Goal: Task Accomplishment & Management: Use online tool/utility

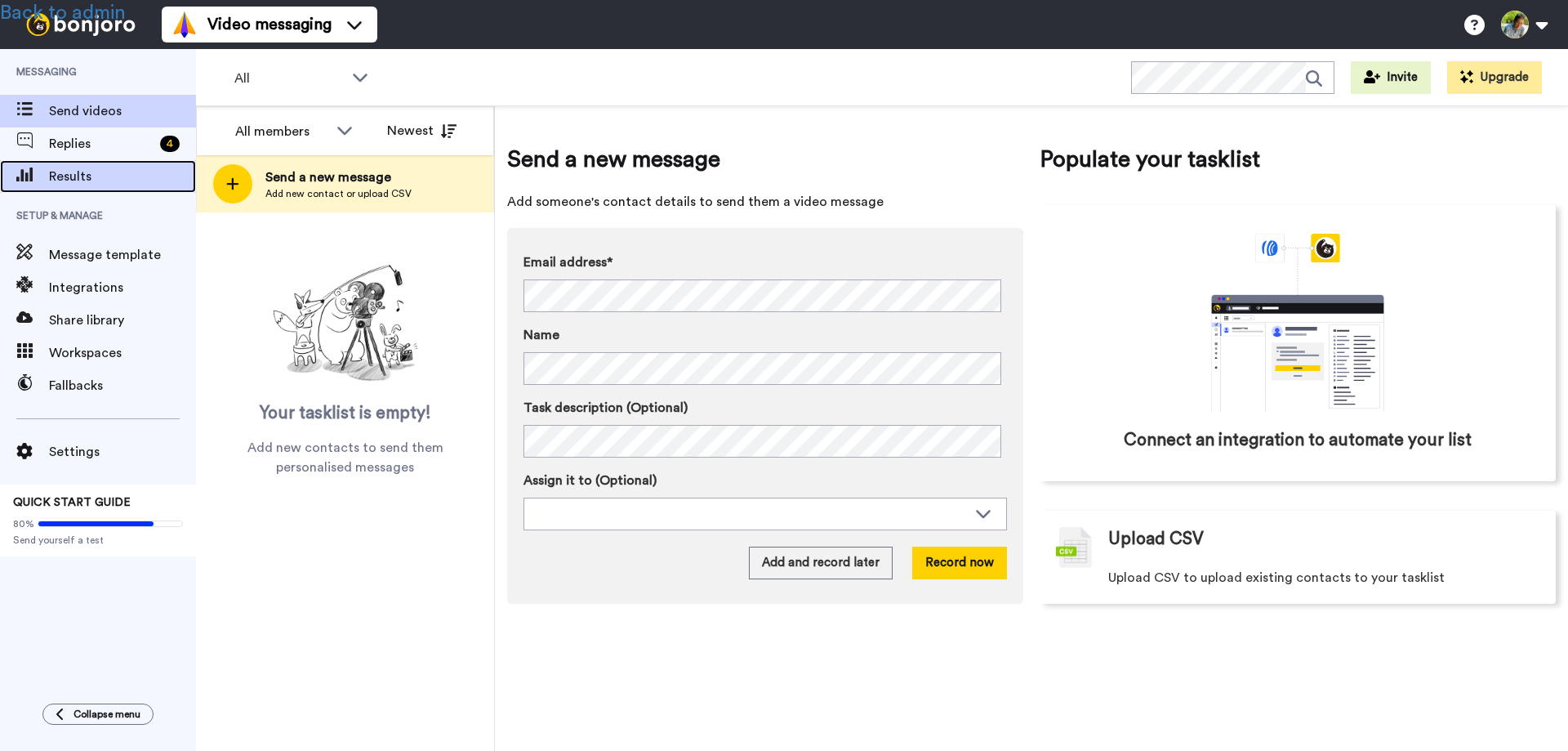
click at [74, 178] on span "Results" at bounding box center [122, 176] width 147 height 19
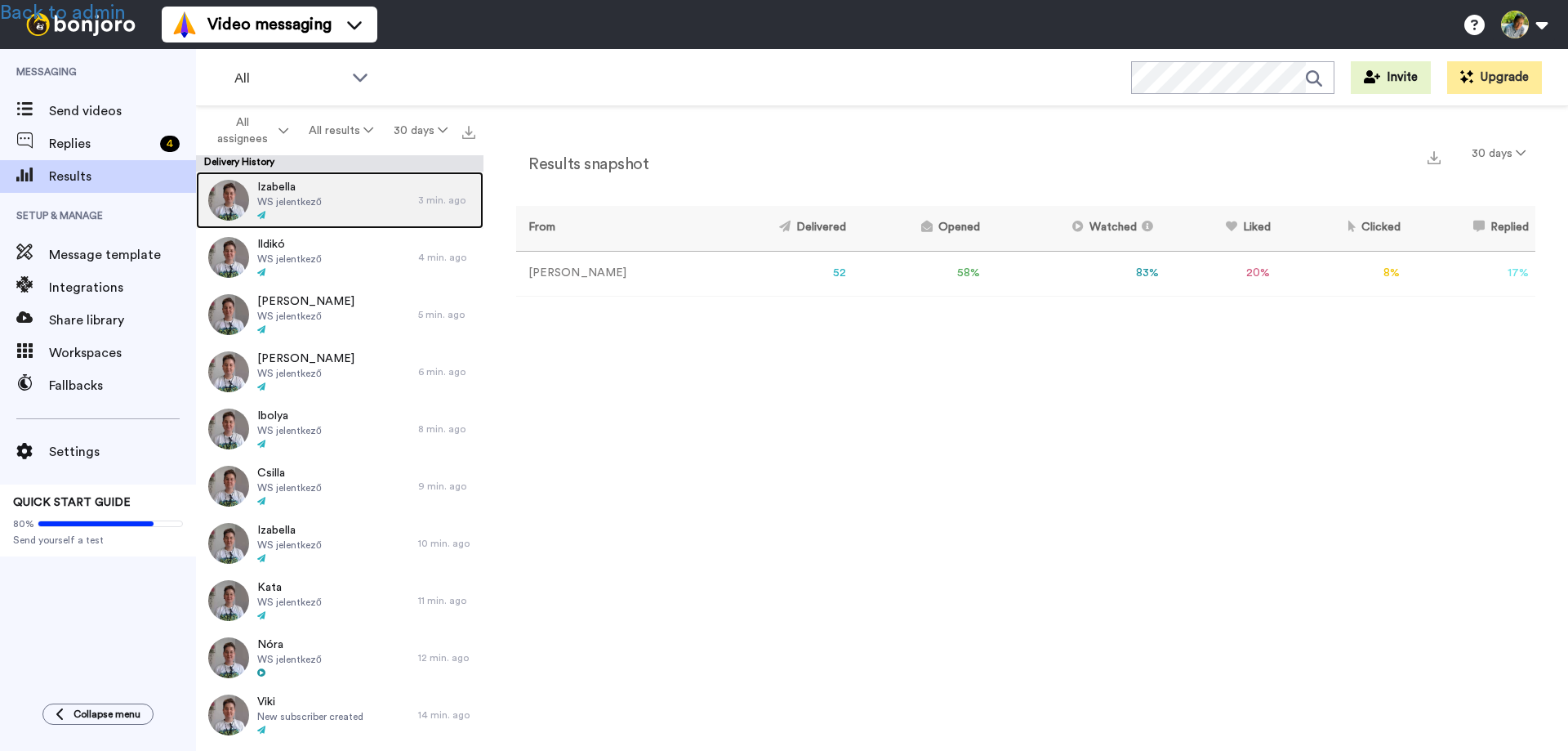
click at [345, 200] on div "[PERSON_NAME] WS jelentkező" at bounding box center [307, 200] width 222 height 57
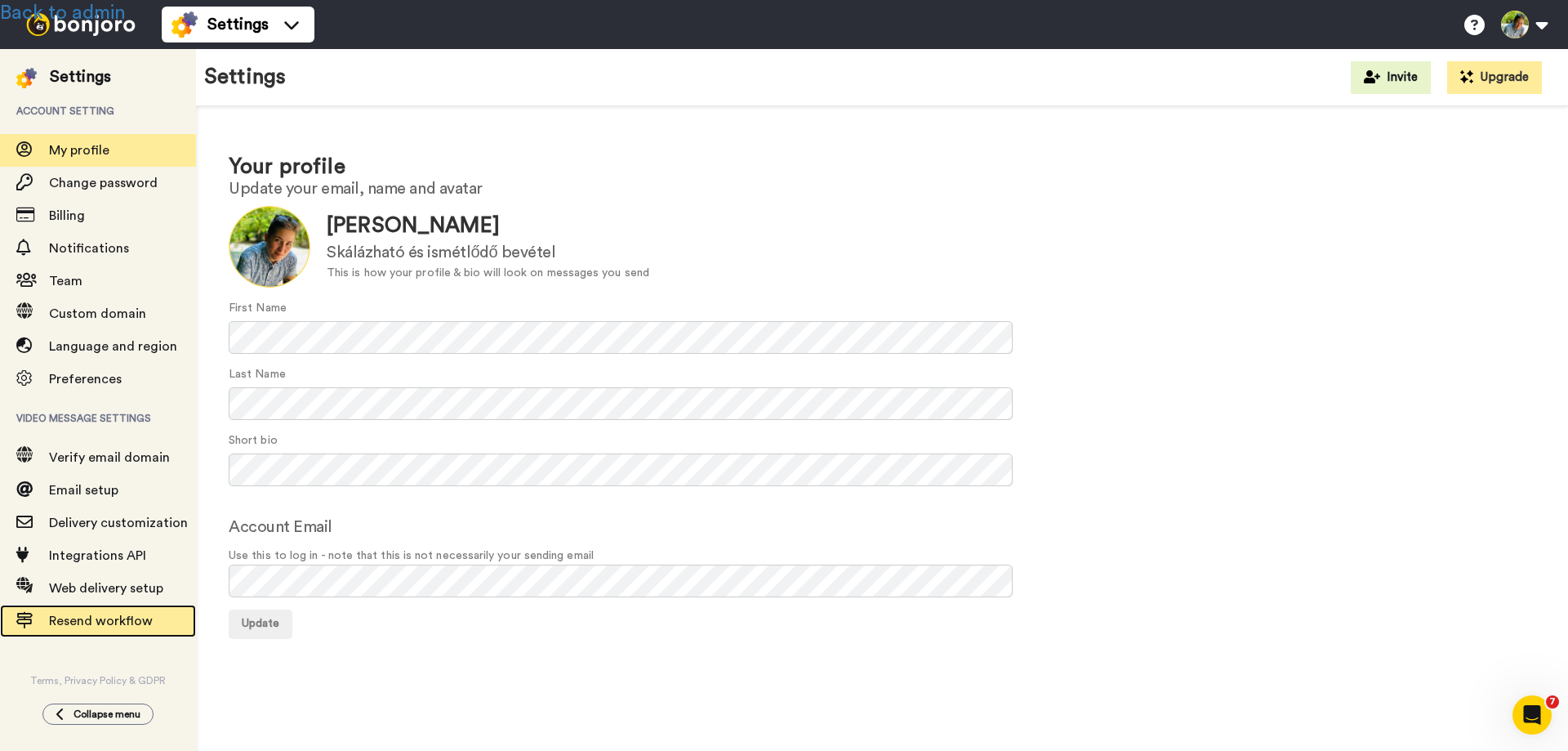
click at [98, 624] on span "Resend workflow" at bounding box center [101, 621] width 104 height 13
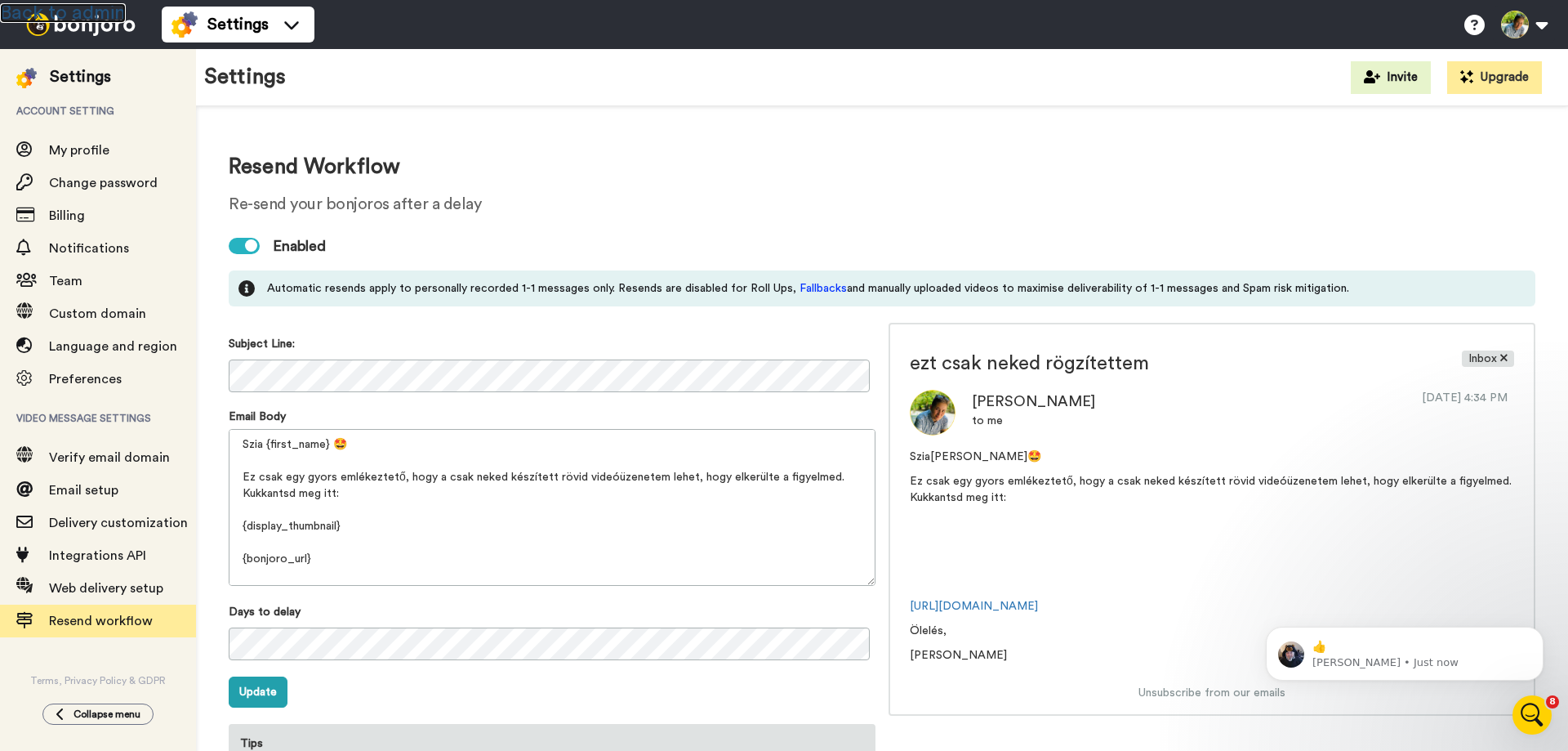
click at [100, 7] on link "Back to admin" at bounding box center [62, 13] width 126 height 19
